Goal: Task Accomplishment & Management: Use online tool/utility

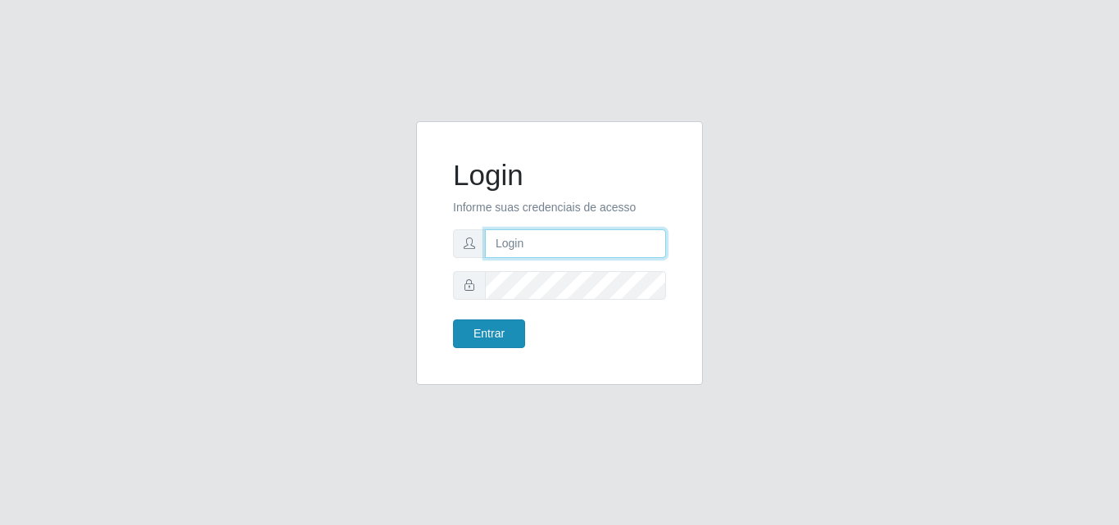
type input "[EMAIL_ADDRESS][DOMAIN_NAME]"
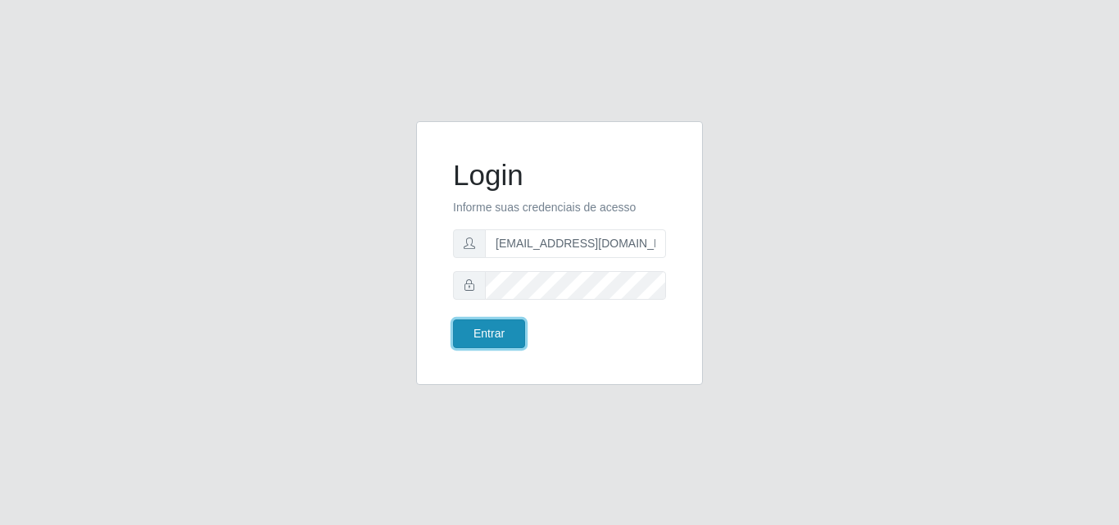
click at [501, 331] on button "Entrar" at bounding box center [489, 333] width 72 height 29
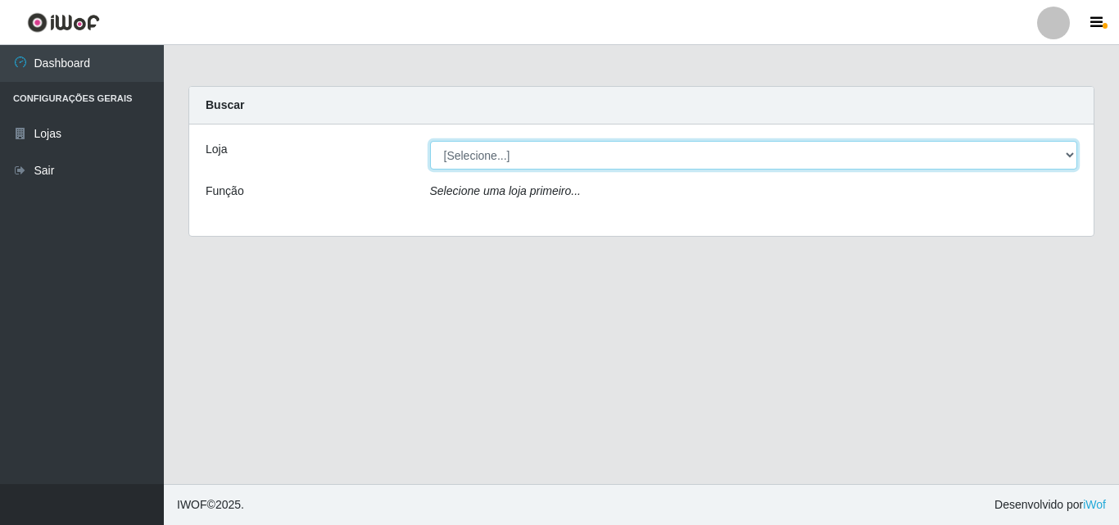
click at [1070, 146] on select "[Selecione...] Rede Potiguar 1 - Macaíba" at bounding box center [754, 155] width 648 height 29
select select "100"
click at [430, 141] on select "[Selecione...] Rede Potiguar 1 - Macaíba" at bounding box center [754, 155] width 648 height 29
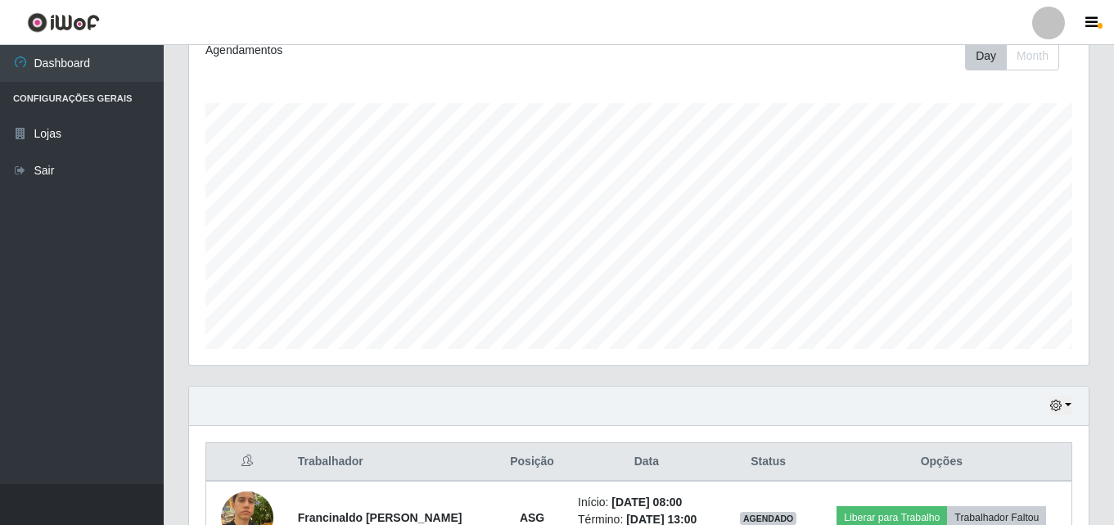
scroll to position [344, 0]
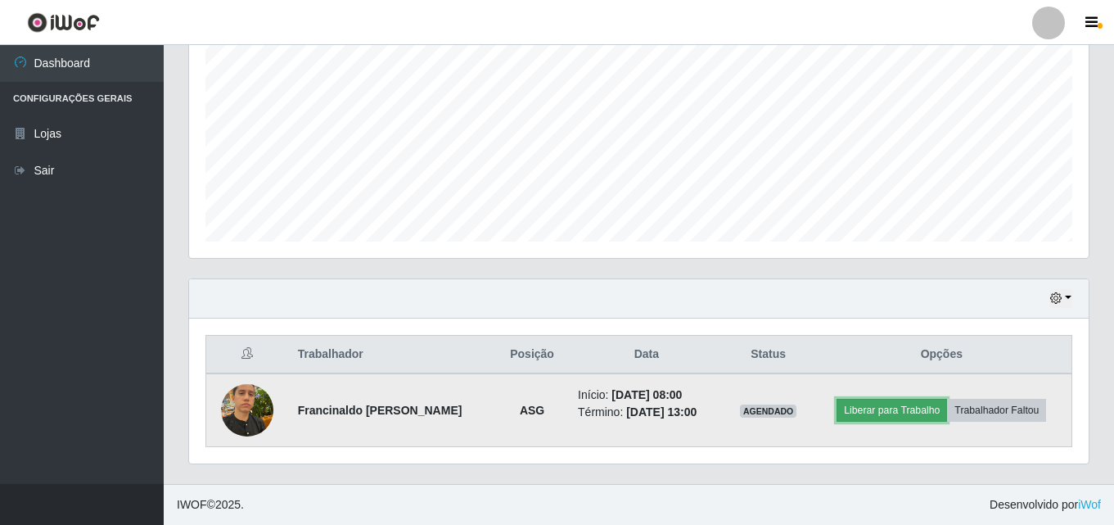
click at [873, 409] on button "Liberar para Trabalho" at bounding box center [892, 410] width 111 height 23
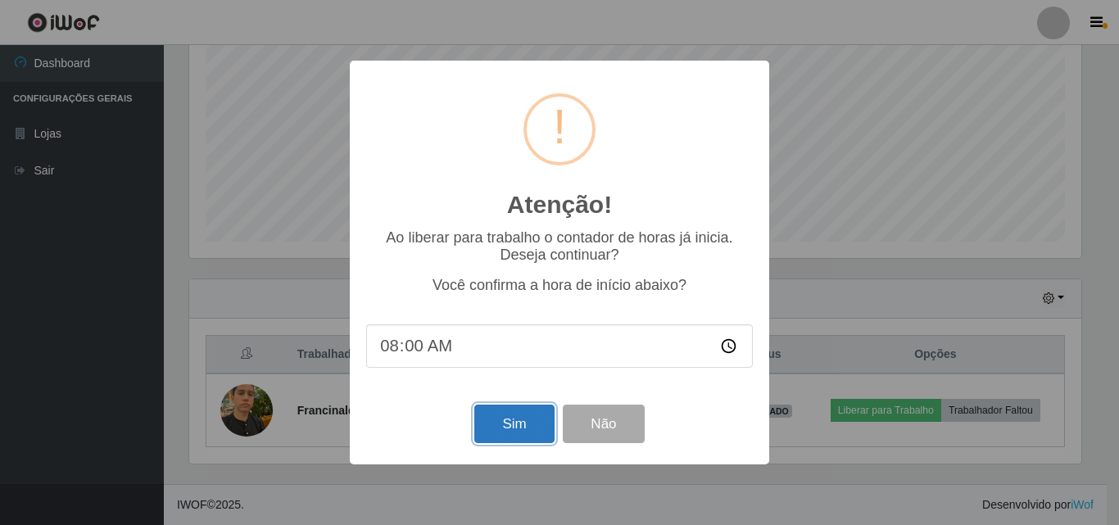
click at [488, 433] on button "Sim" at bounding box center [513, 423] width 79 height 38
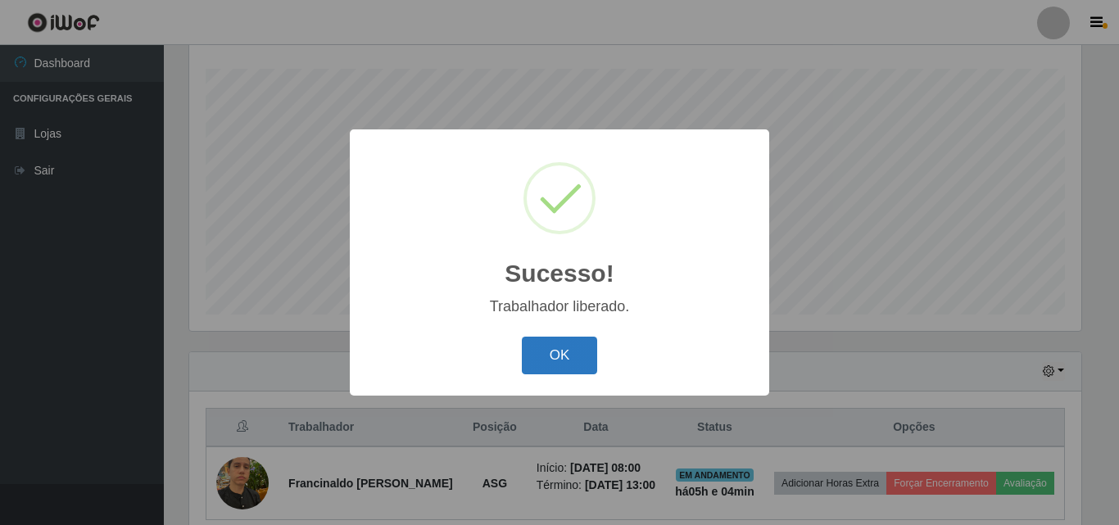
click at [549, 364] on button "OK" at bounding box center [560, 356] width 76 height 38
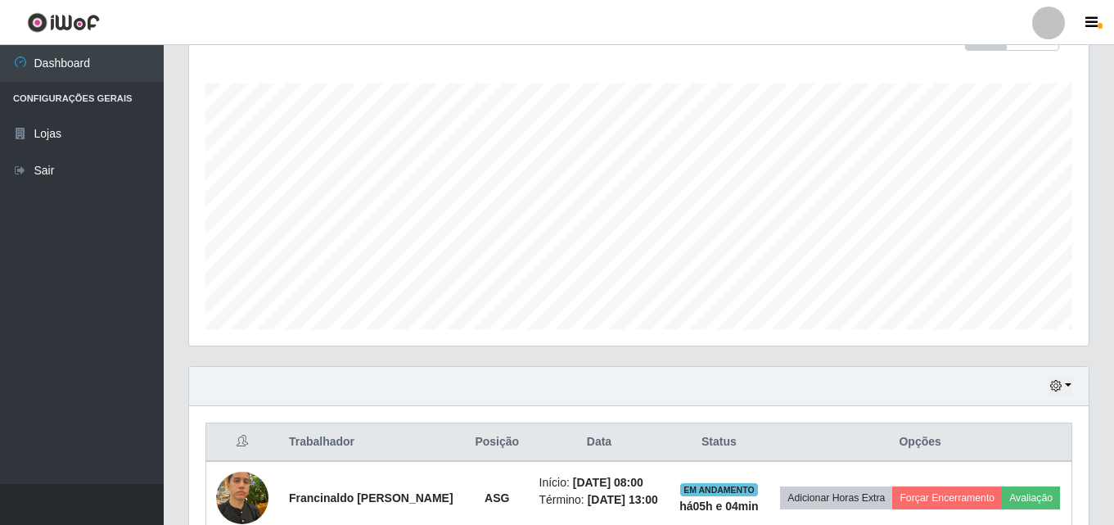
scroll to position [344, 0]
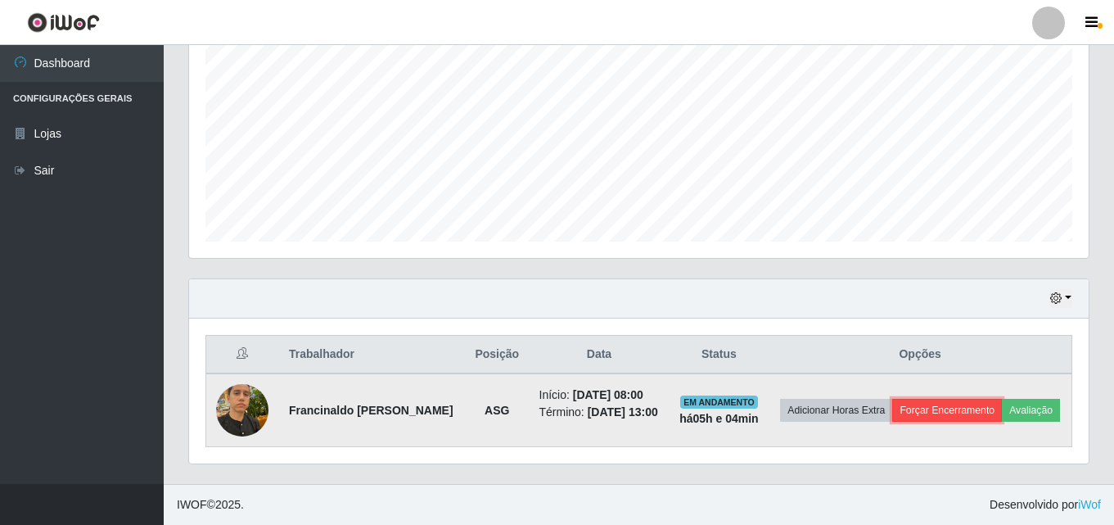
click at [939, 409] on button "Forçar Encerramento" at bounding box center [948, 410] width 110 height 23
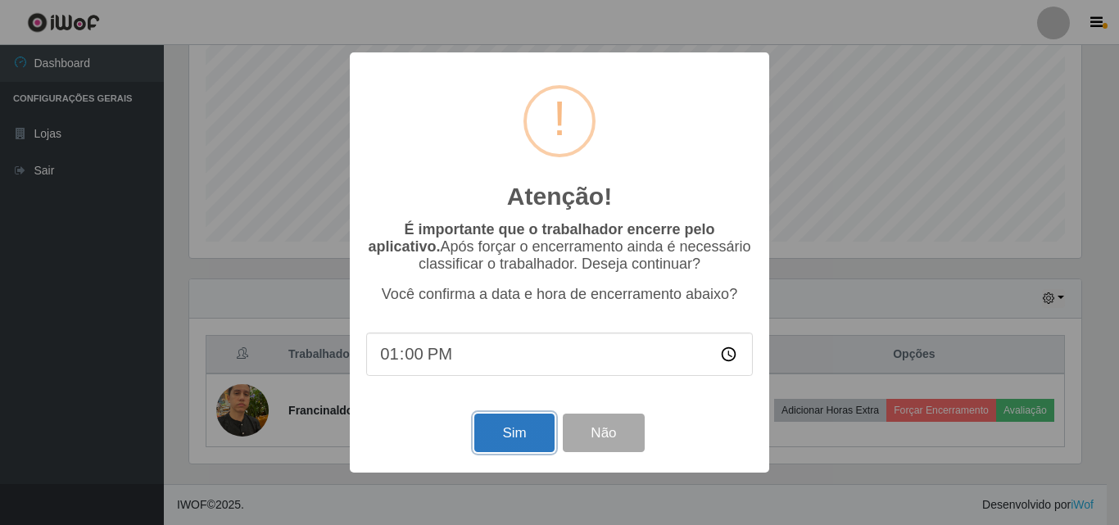
click at [508, 429] on button "Sim" at bounding box center [513, 433] width 79 height 38
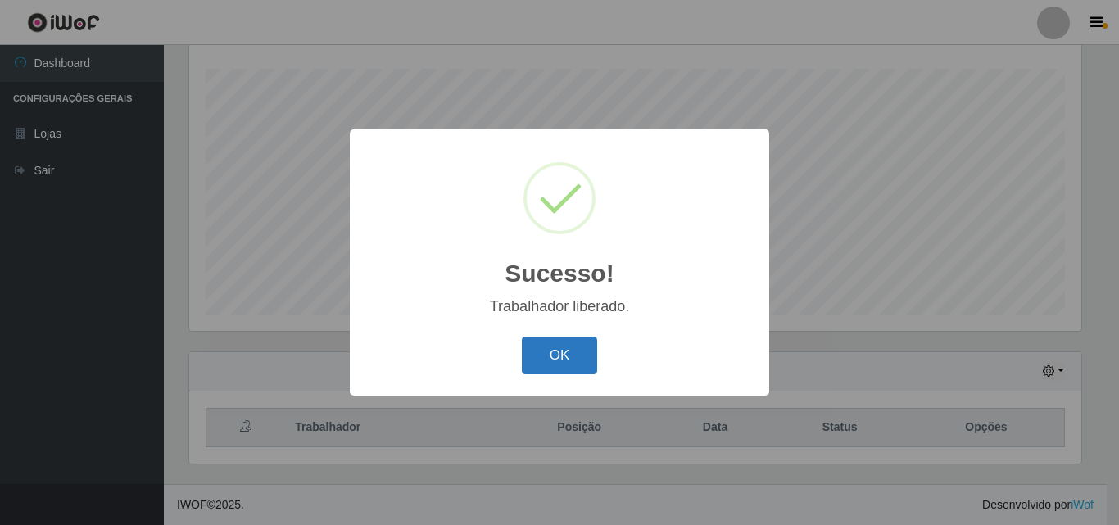
click at [577, 354] on button "OK" at bounding box center [560, 356] width 76 height 38
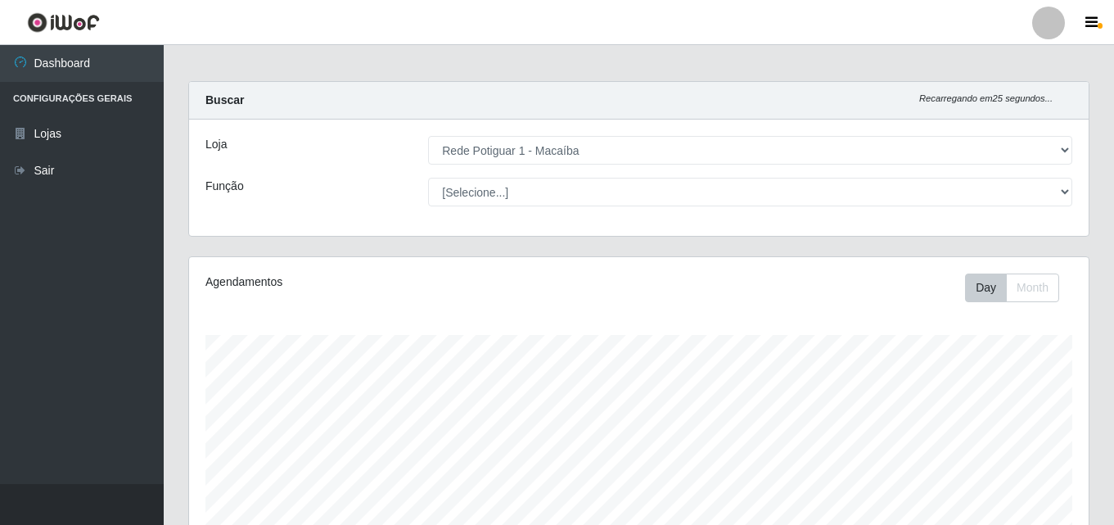
scroll to position [0, 0]
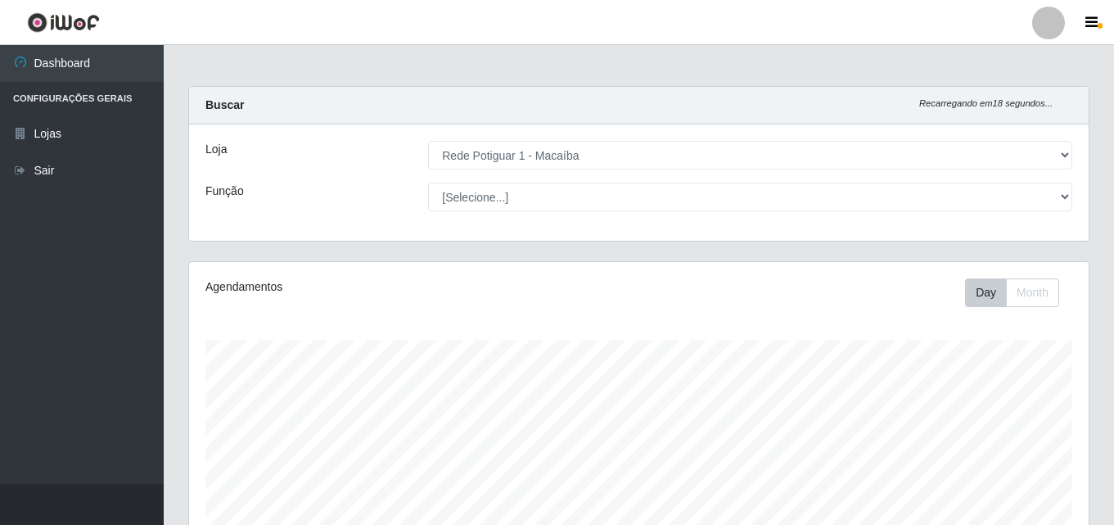
click at [743, 135] on div "Loja [Selecione...] Rede Potiguar 1 - Macaíba Função [Selecione...] ASG ASG + A…" at bounding box center [639, 182] width 900 height 116
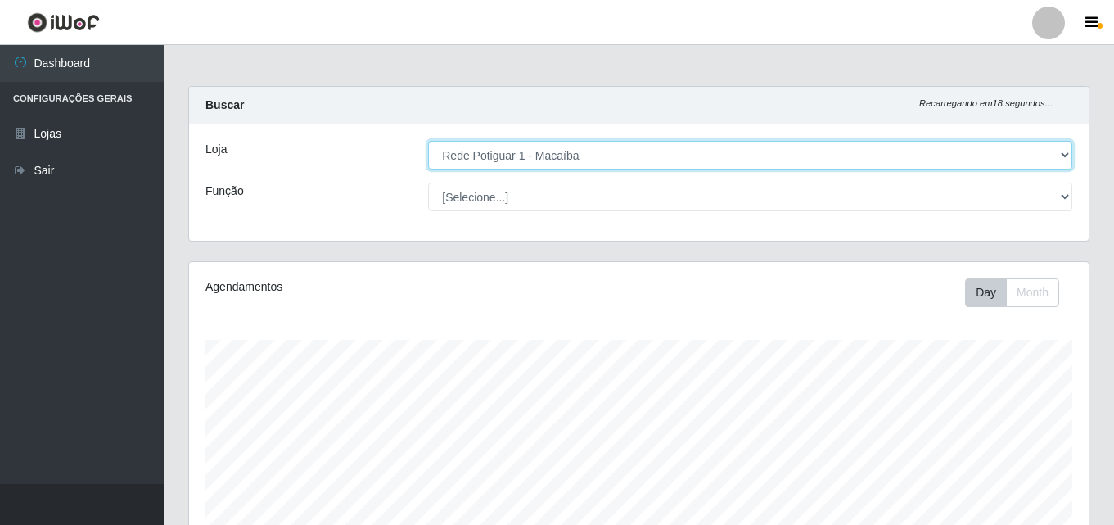
click at [746, 158] on select "[Selecione...] Rede Potiguar 1 - Macaíba" at bounding box center [750, 155] width 644 height 29
click at [754, 154] on select "[Selecione...] Rede Potiguar 1 - Macaíba" at bounding box center [750, 155] width 644 height 29
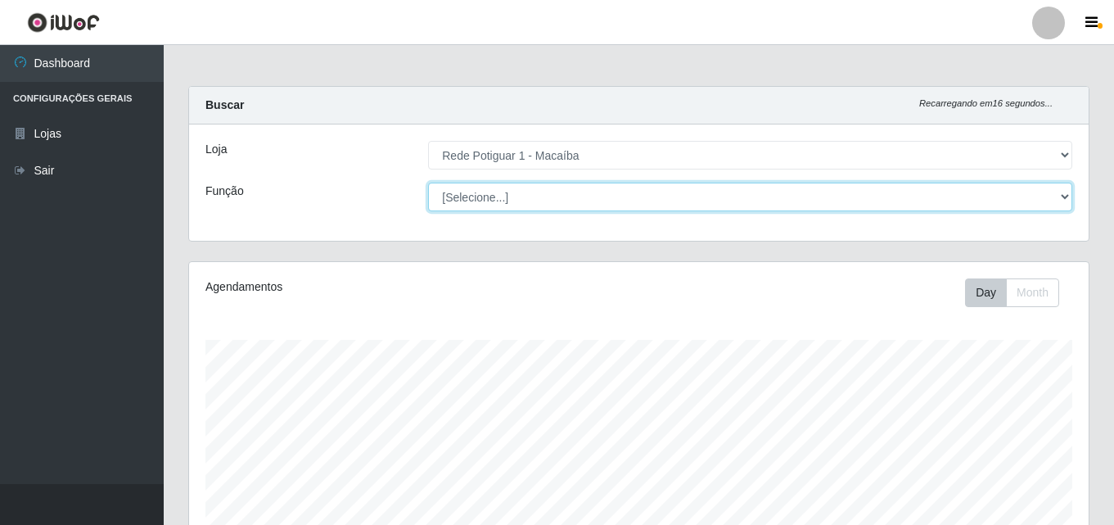
click at [817, 192] on select "[Selecione...] ASG ASG + ASG ++ Balconista Embalador Repositor Repositor + Repo…" at bounding box center [750, 197] width 644 height 29
click at [802, 192] on select "[Selecione...] ASG ASG + ASG ++ Balconista Embalador Repositor Repositor + Repo…" at bounding box center [750, 197] width 644 height 29
